Goal: Task Accomplishment & Management: Use online tool/utility

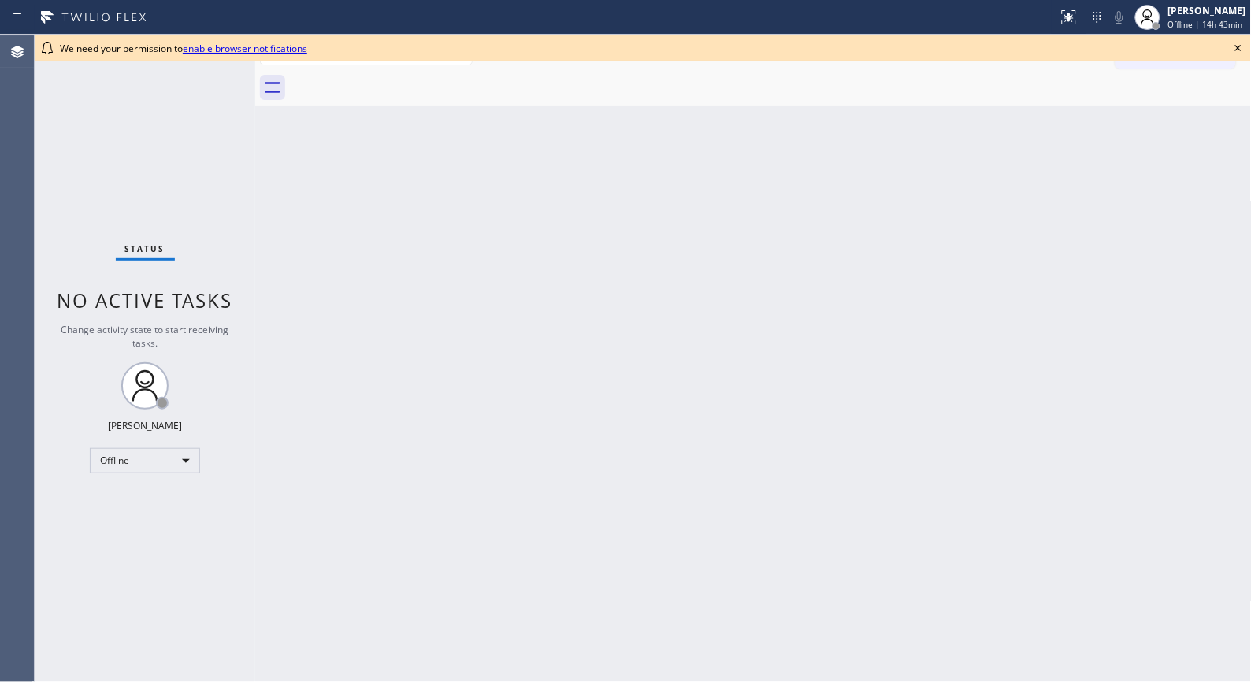
click at [1125, 48] on icon at bounding box center [1237, 48] width 19 height 19
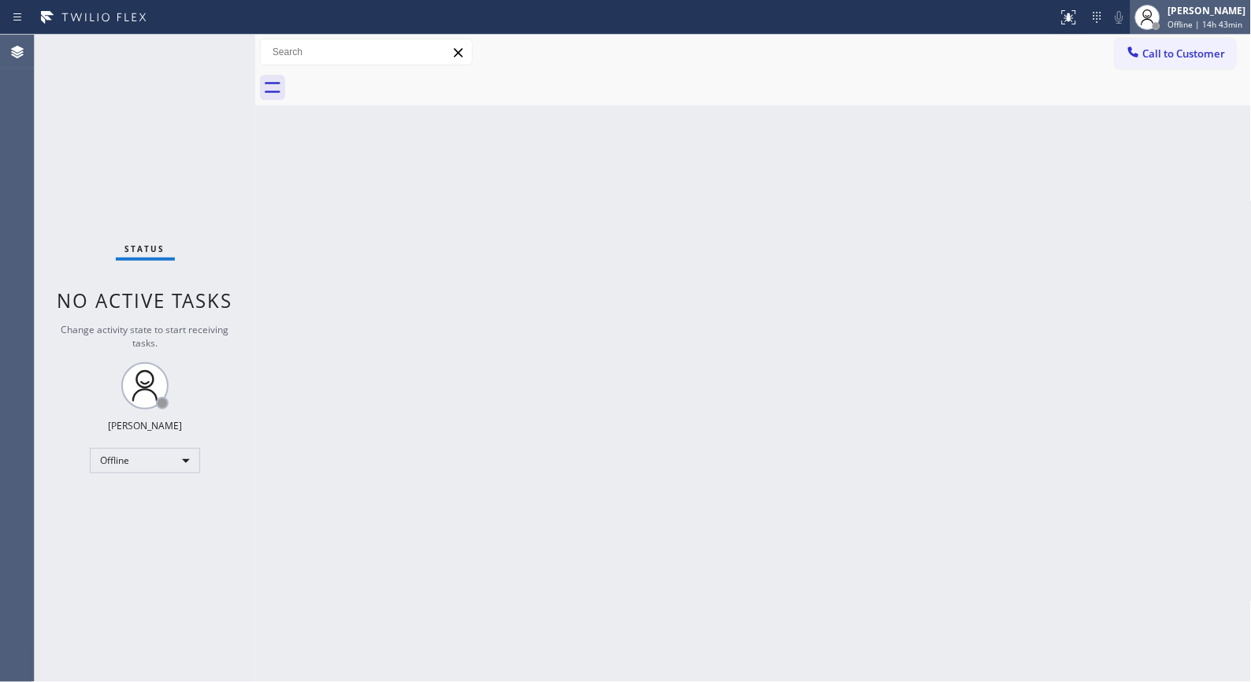
click at [1125, 19] on span "Offline | 14h 43min" at bounding box center [1205, 24] width 75 height 11
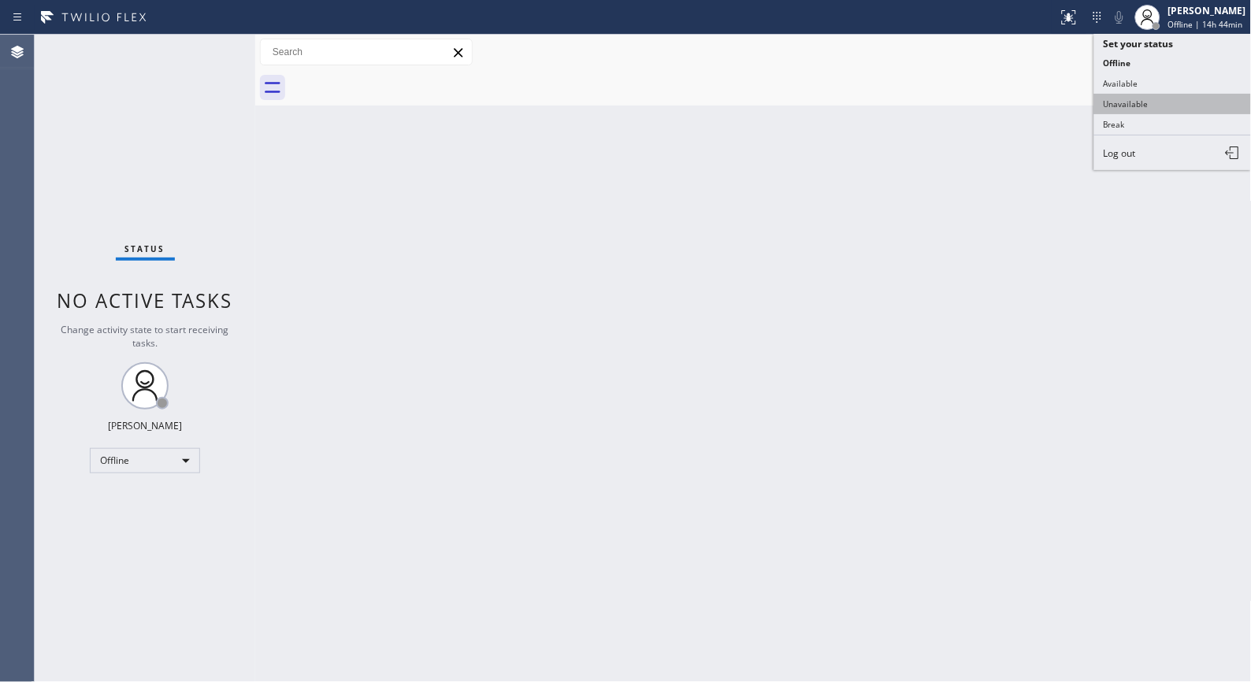
click at [1121, 103] on button "Unavailable" at bounding box center [1172, 104] width 157 height 20
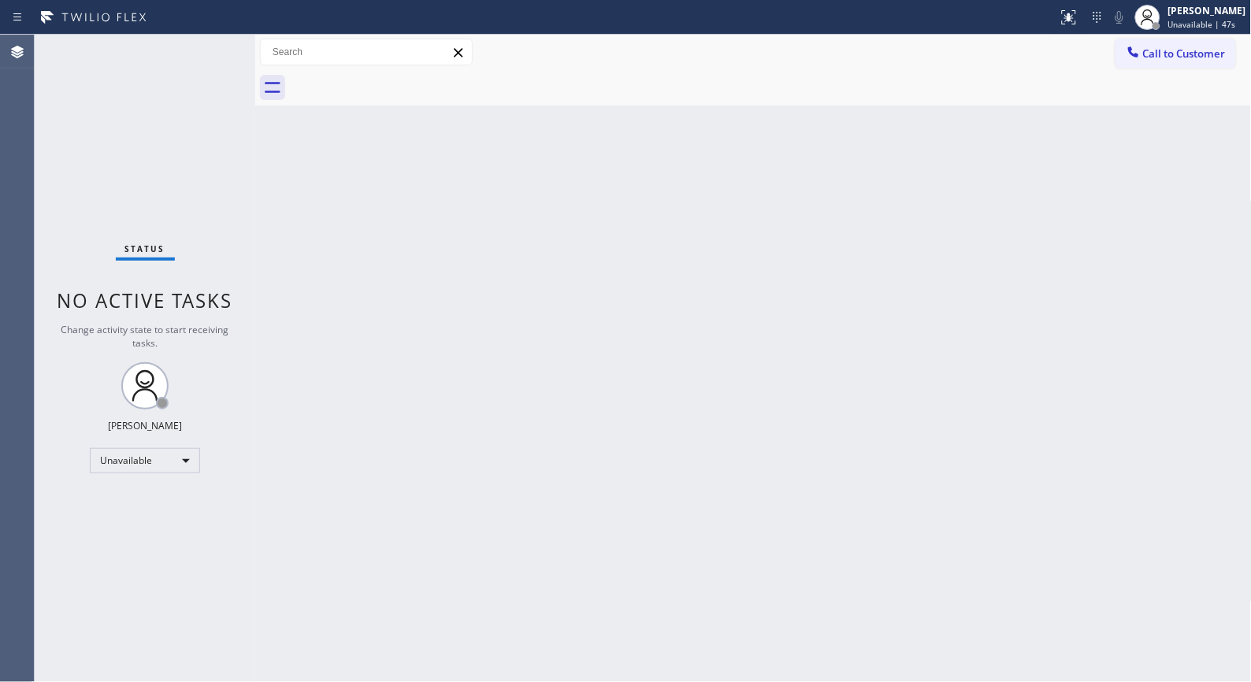
click at [962, 256] on div "Back to Dashboard Change Sender ID Customers Technicians Select a contact Outbo…" at bounding box center [753, 358] width 996 height 647
click at [531, 214] on div "Back to Dashboard Change Sender ID Customers Technicians Select a contact Outbo…" at bounding box center [753, 358] width 996 height 647
click at [510, 416] on div "Back to Dashboard Change Sender ID Customers Technicians Select a contact Outbo…" at bounding box center [753, 358] width 996 height 647
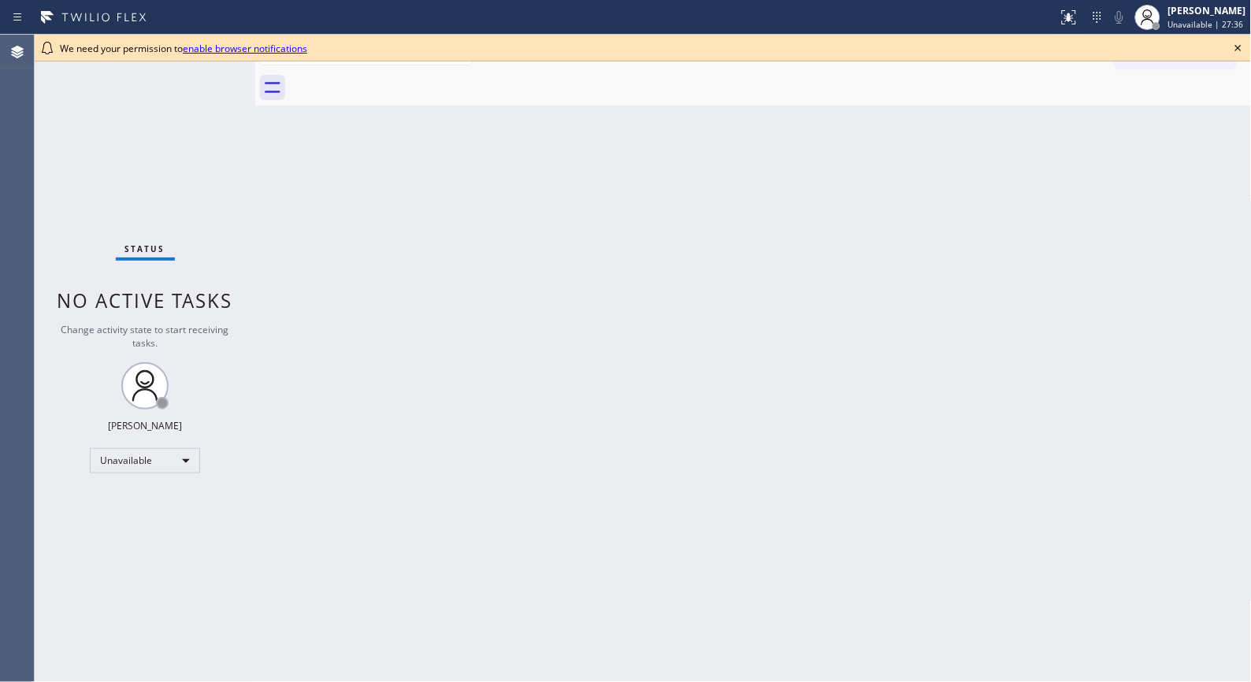
click at [1240, 51] on icon at bounding box center [1237, 48] width 19 height 19
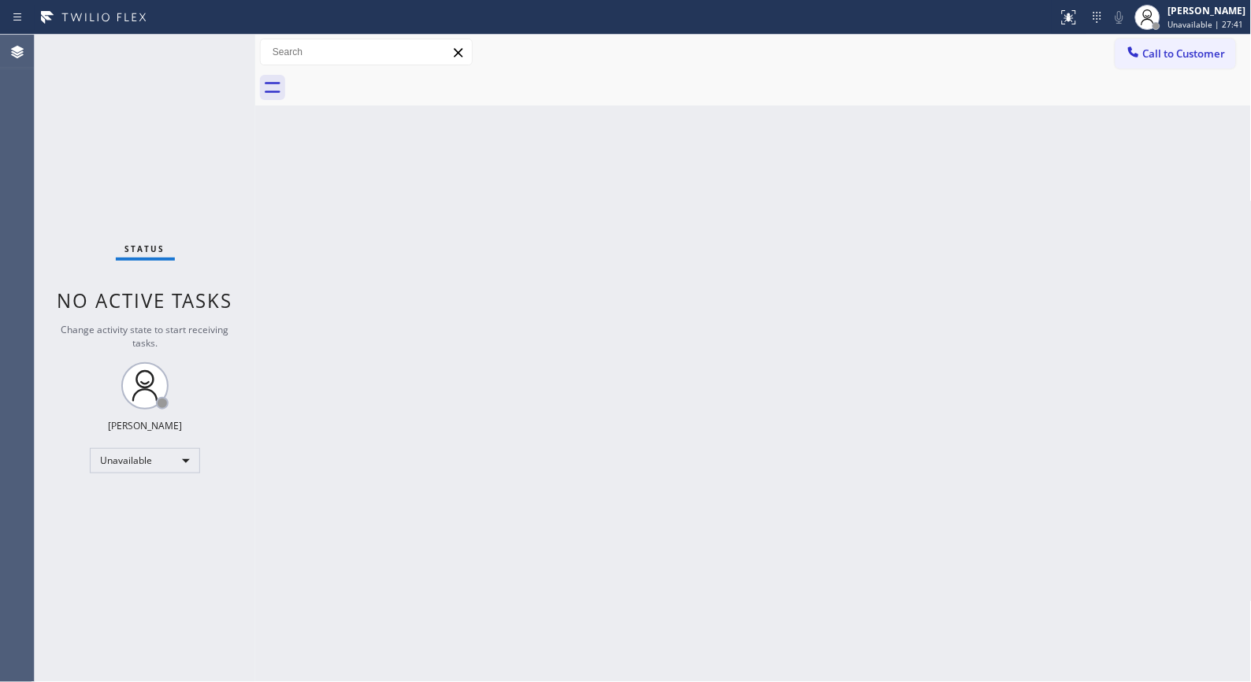
click at [407, 224] on div "Back to Dashboard Change Sender ID Customers Technicians Select a contact Outbo…" at bounding box center [753, 358] width 996 height 647
